Goal: Information Seeking & Learning: Find specific fact

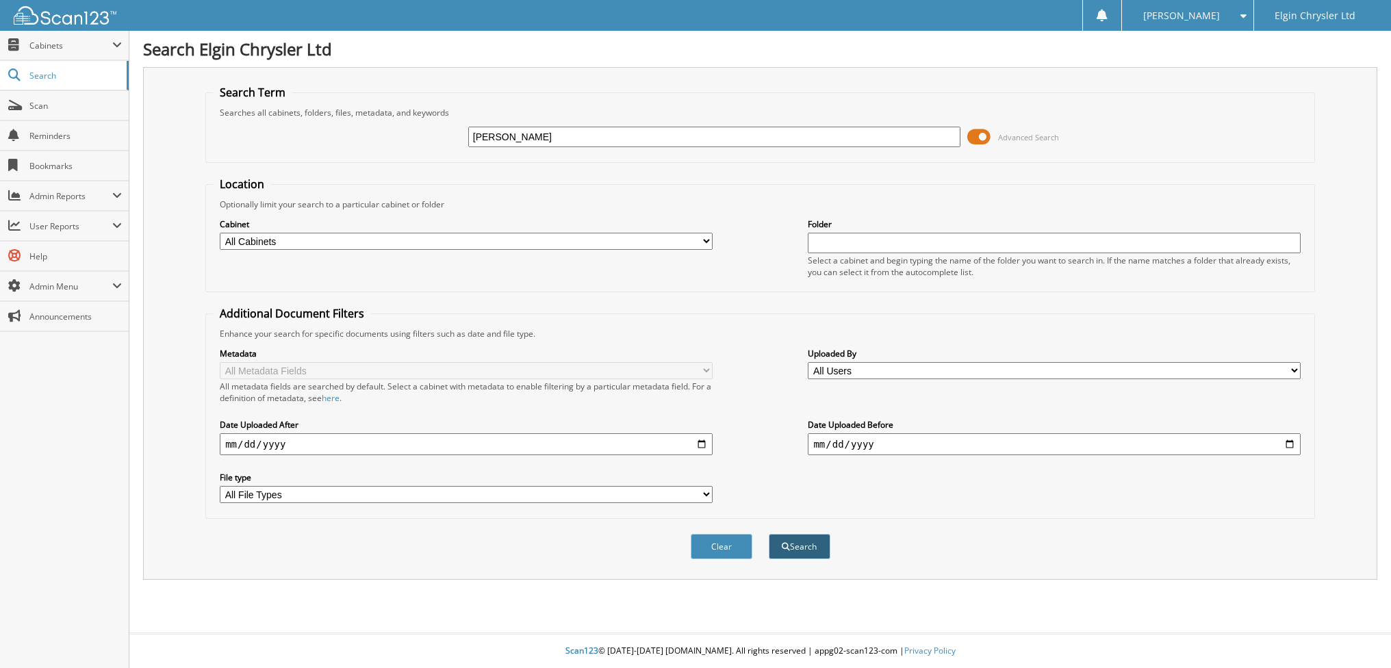
type input "[PERSON_NAME]"
click at [797, 534] on button "Search" at bounding box center [800, 546] width 62 height 25
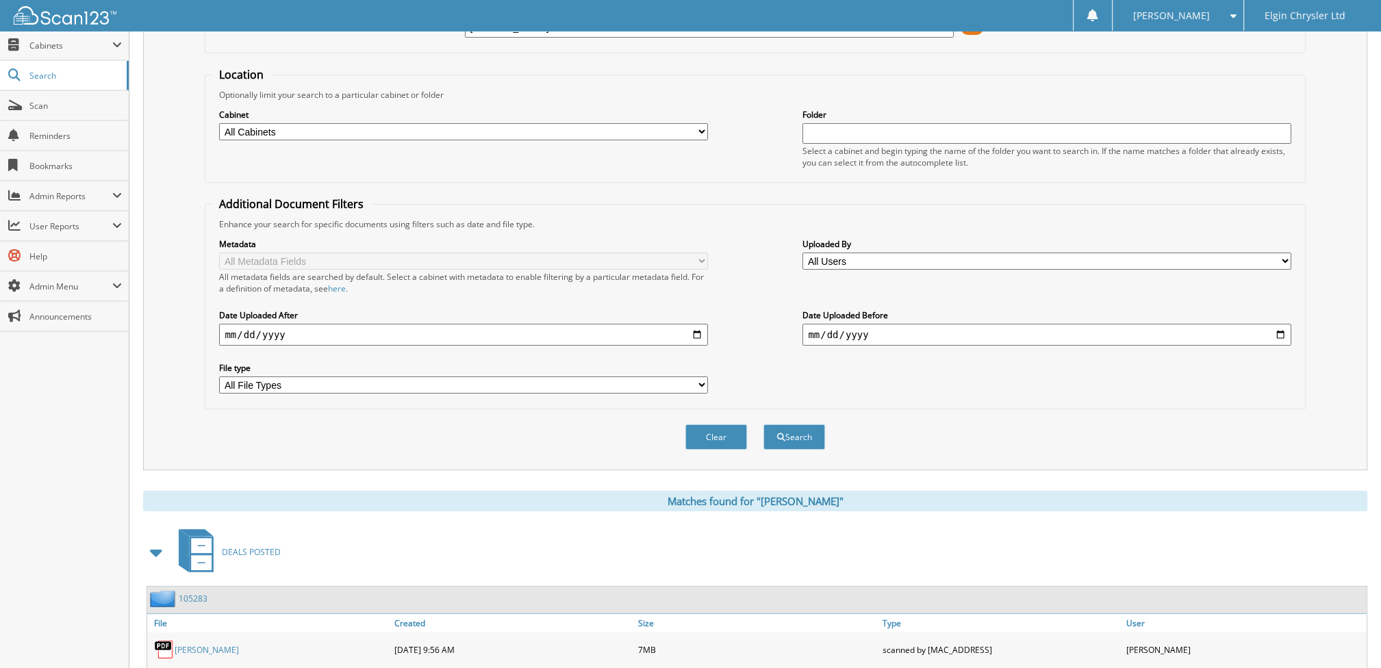
scroll to position [342, 0]
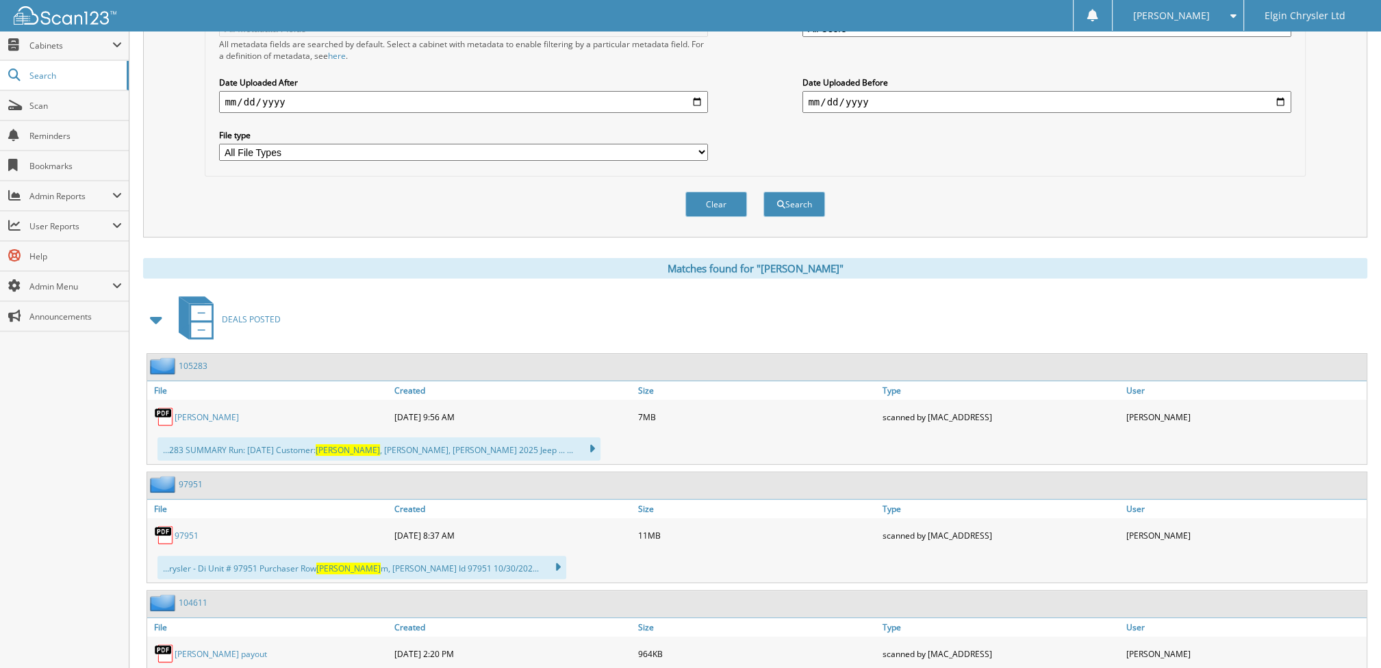
click at [197, 412] on link "[PERSON_NAME]" at bounding box center [207, 418] width 64 height 12
